Goal: Find specific page/section: Find specific page/section

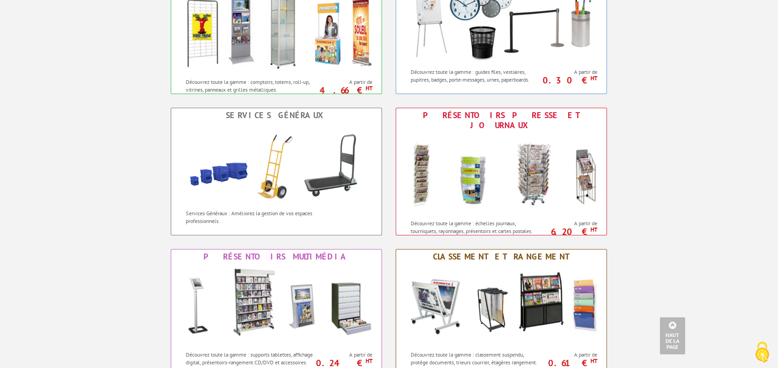
scroll to position [651, 0]
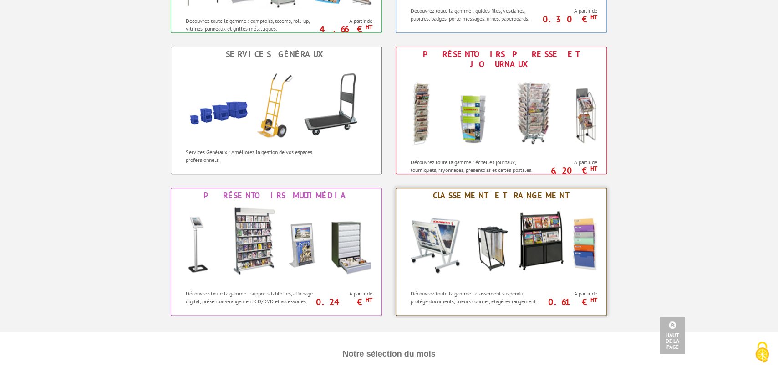
click at [450, 243] on img at bounding box center [501, 244] width 200 height 82
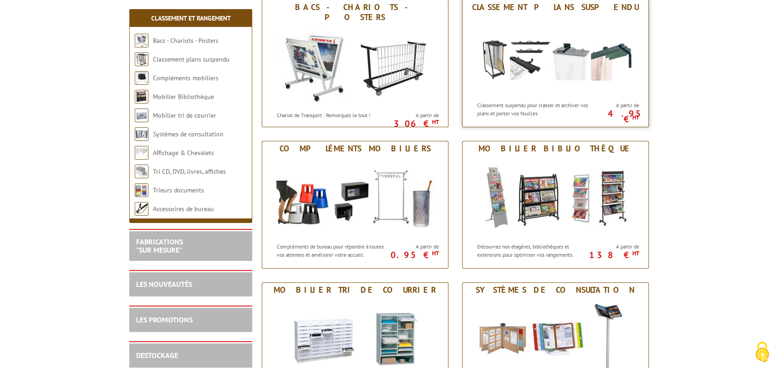
scroll to position [351, 0]
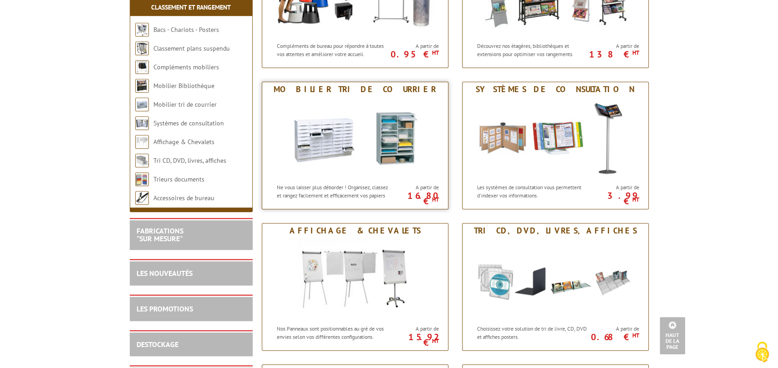
click at [346, 118] on img at bounding box center [355, 138] width 169 height 82
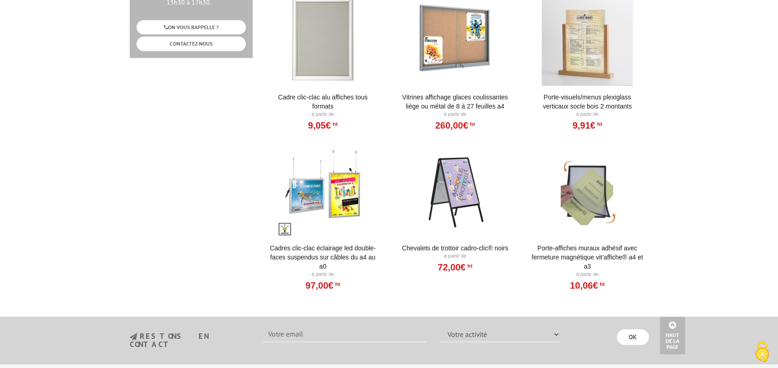
scroll to position [351, 0]
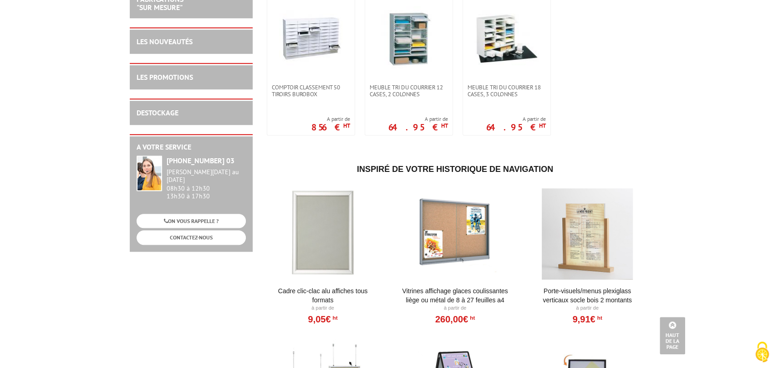
click at [316, 221] on div at bounding box center [323, 233] width 112 height 91
